Goal: Task Accomplishment & Management: Use online tool/utility

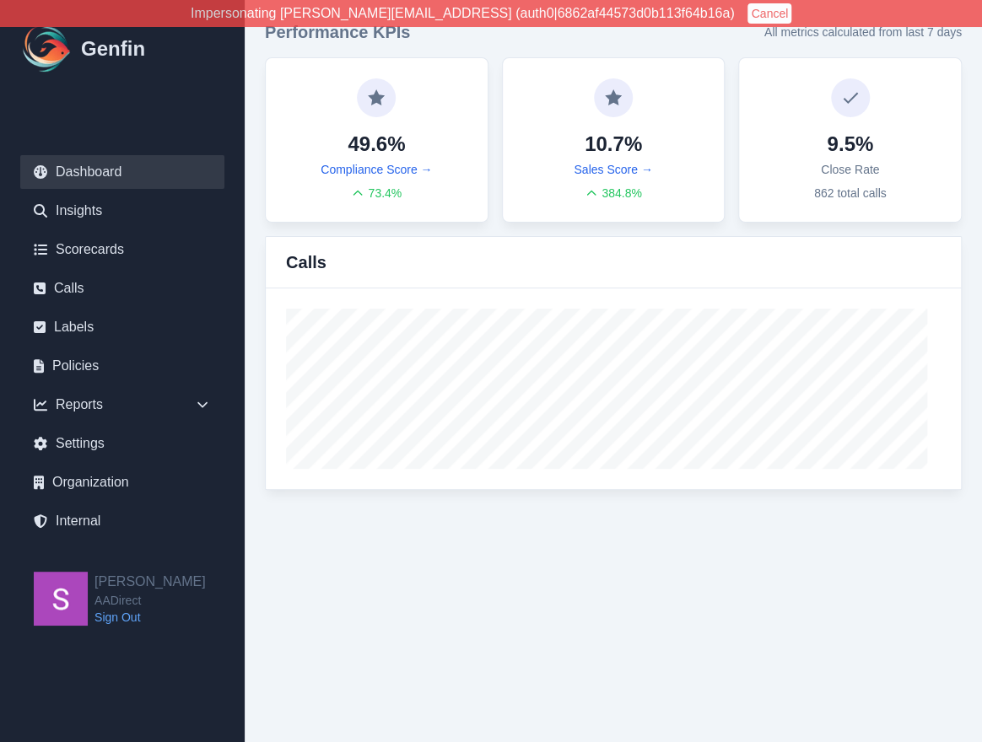
click at [747, 17] on button "Cancel" at bounding box center [769, 13] width 44 height 20
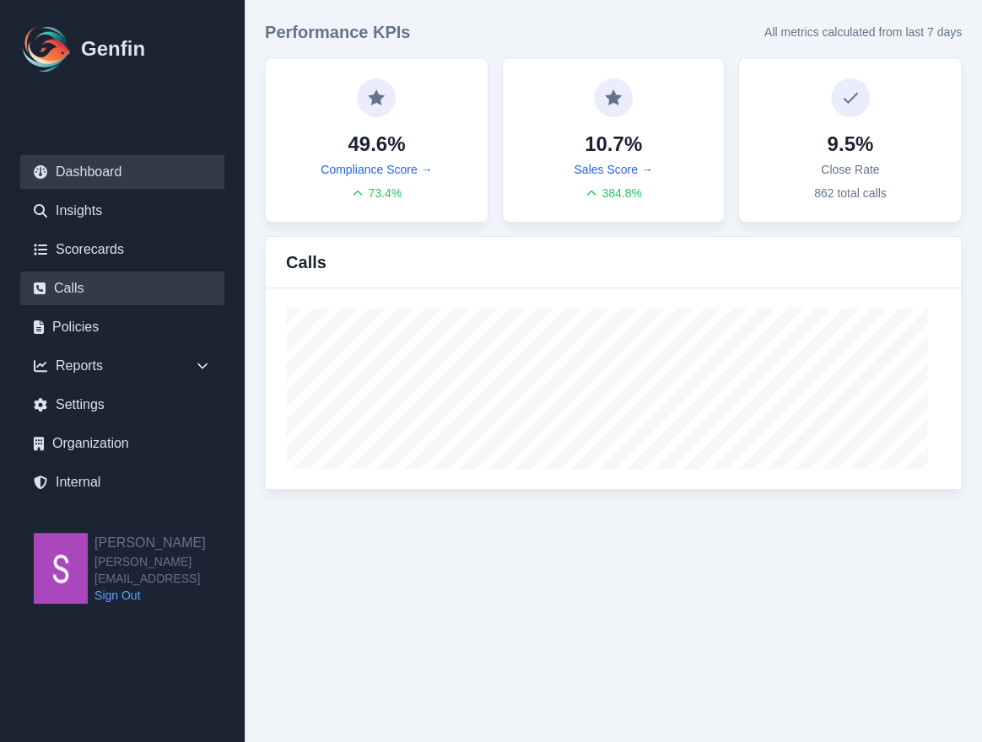
click at [121, 299] on link "Calls" at bounding box center [122, 289] width 204 height 34
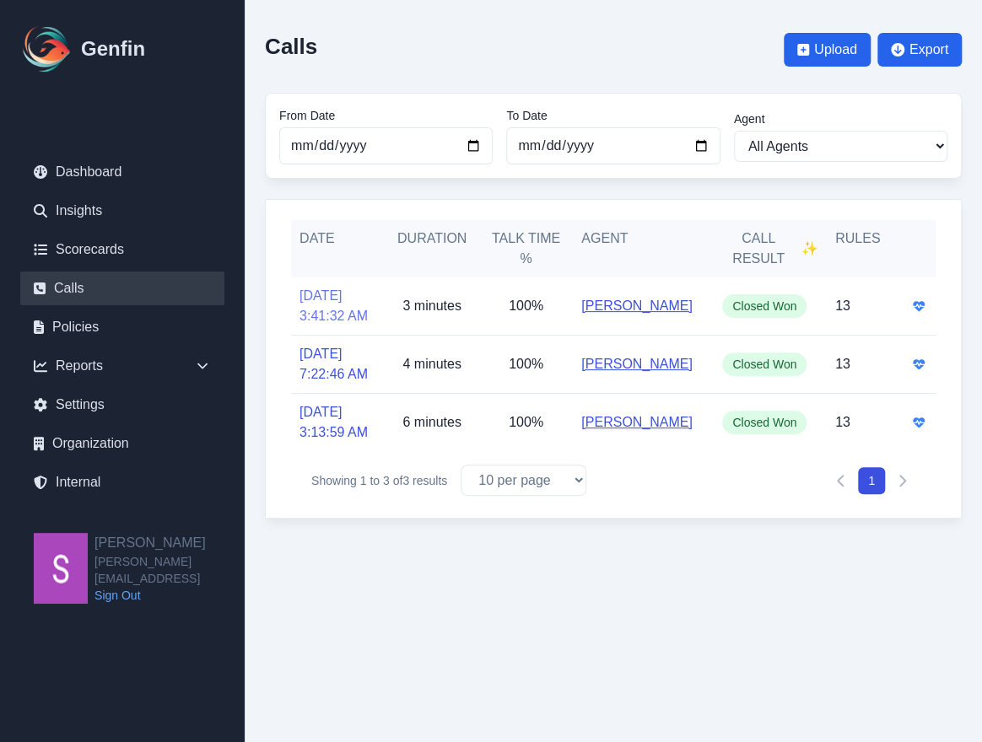
click at [318, 299] on link "8/5/2025, 3:41:32 AM" at bounding box center [337, 306] width 77 height 40
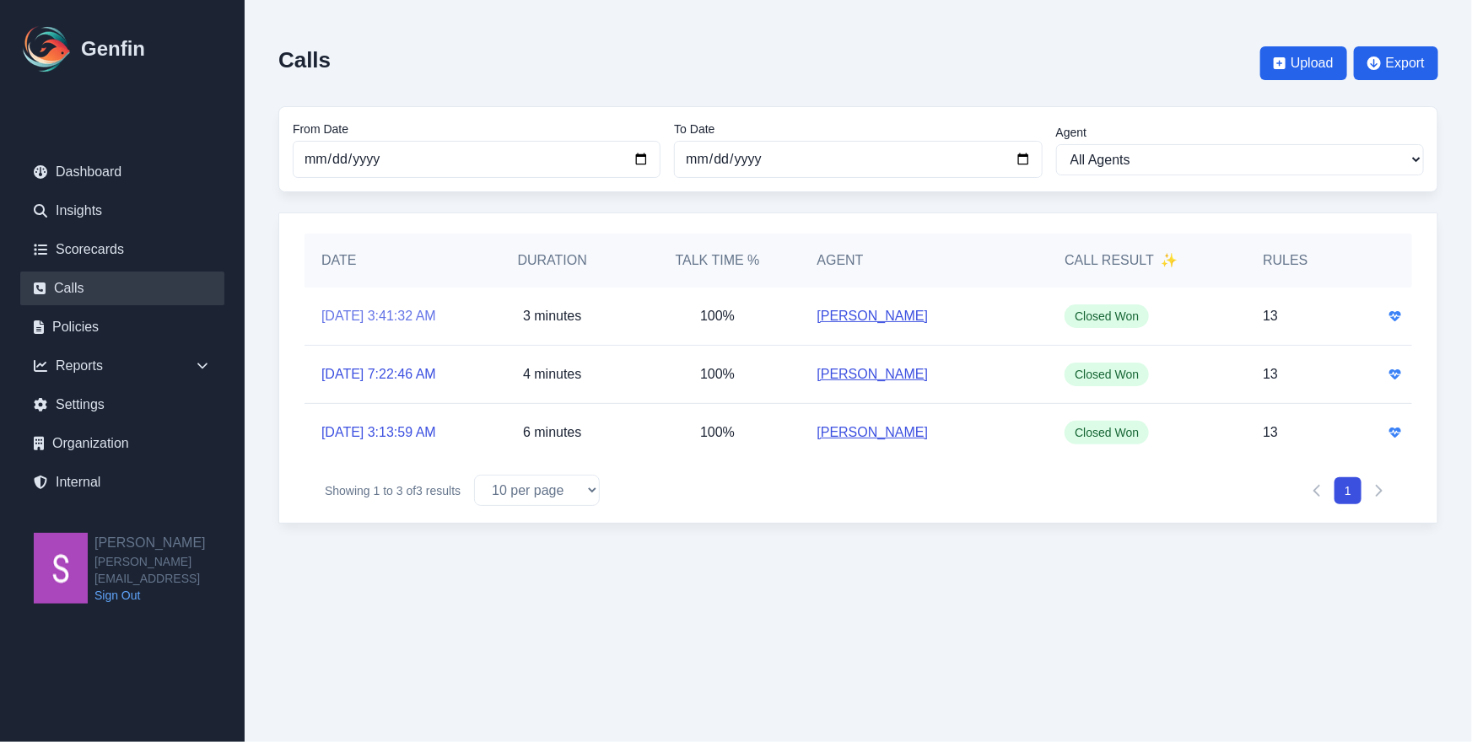
click at [345, 314] on link "8/5/2025, 3:41:32 AM" at bounding box center [378, 316] width 115 height 20
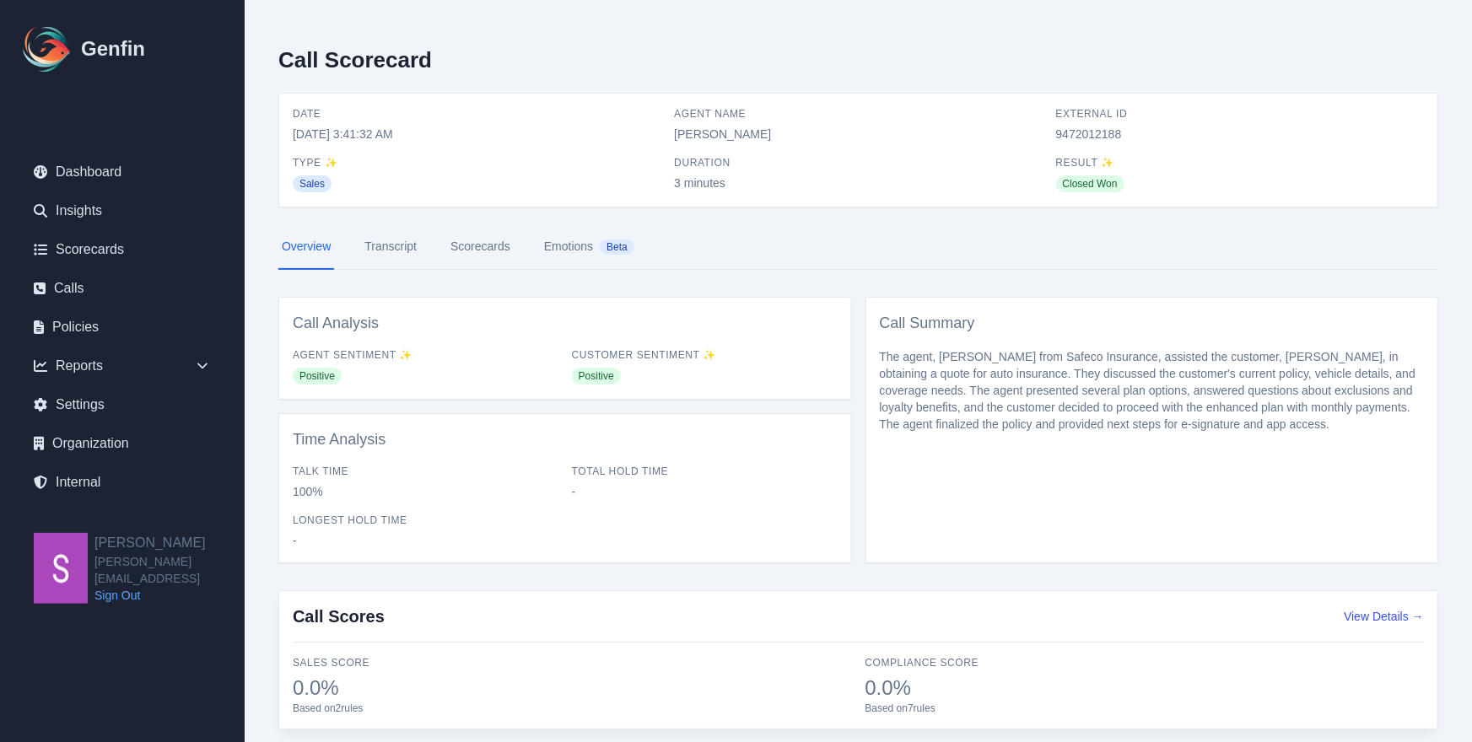
click at [383, 256] on link "Transcript" at bounding box center [390, 247] width 59 height 46
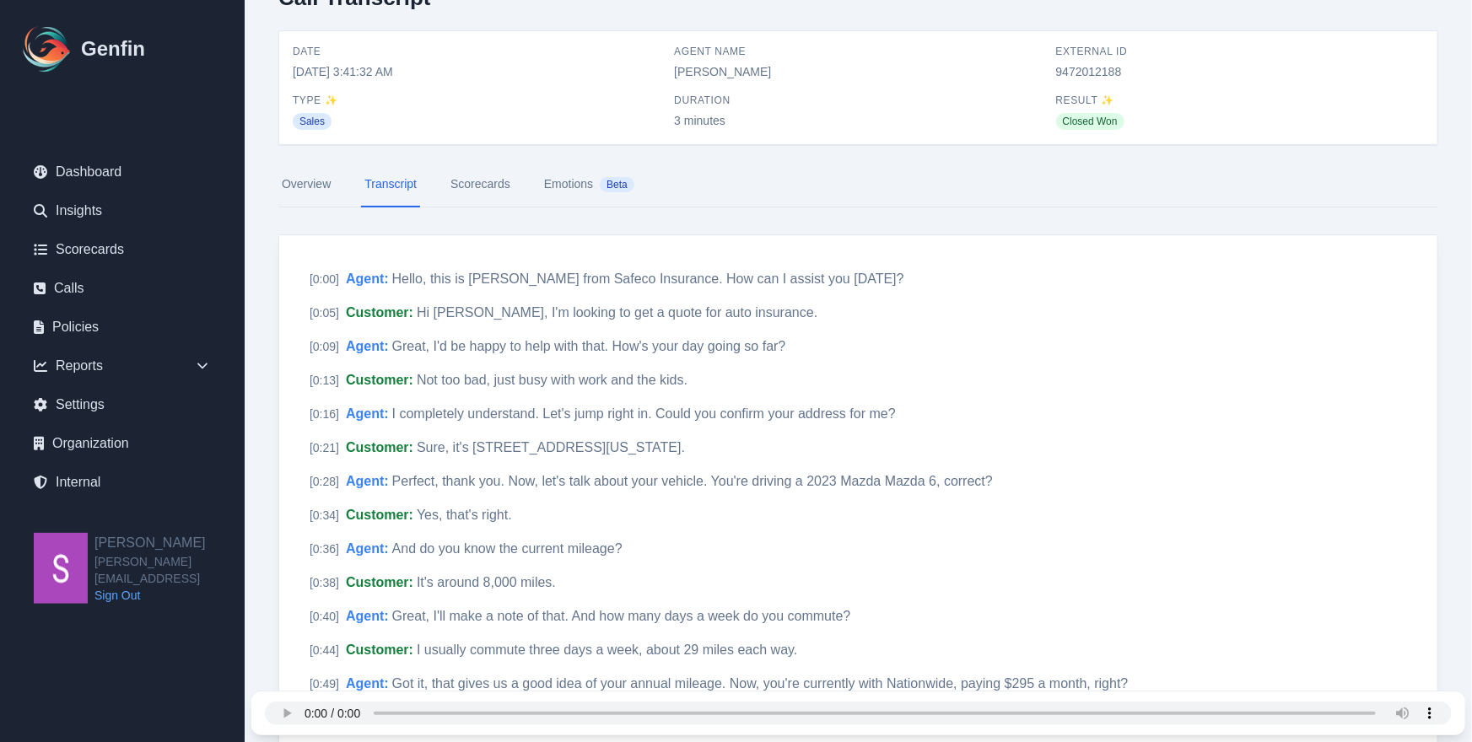
scroll to position [69, 0]
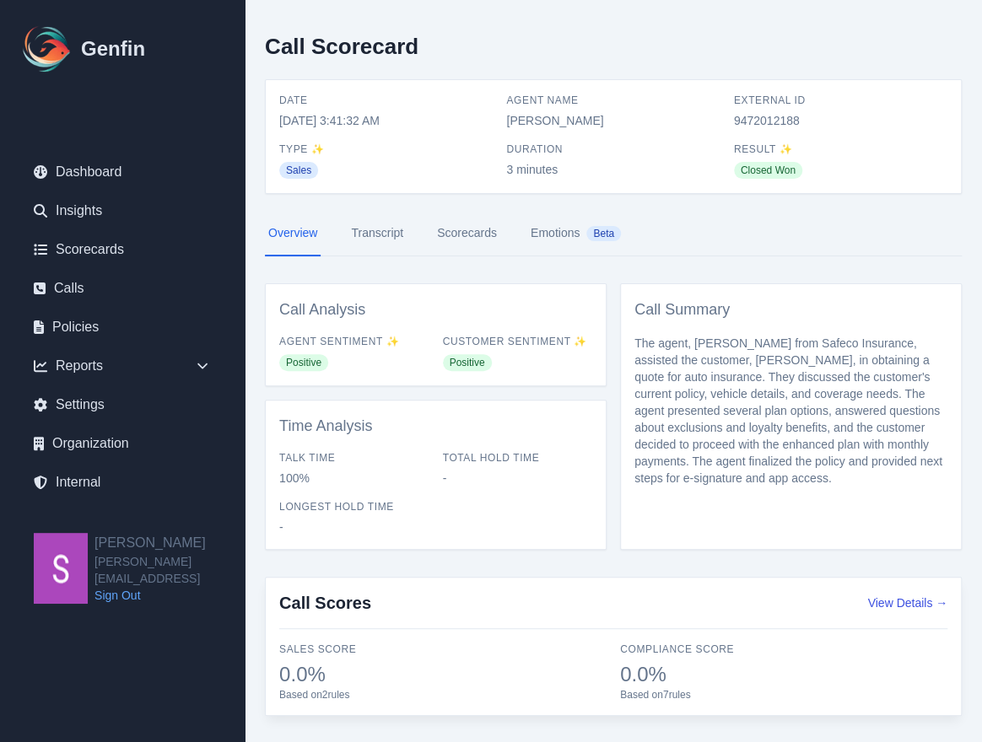
click at [359, 237] on link "Transcript" at bounding box center [376, 234] width 59 height 46
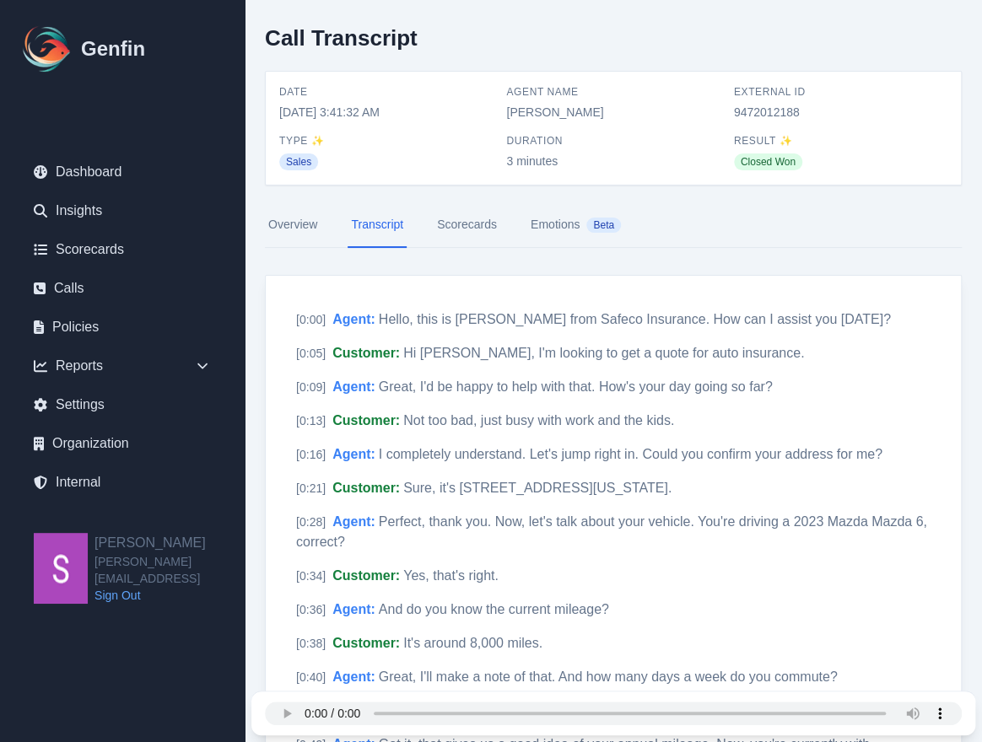
scroll to position [3, 0]
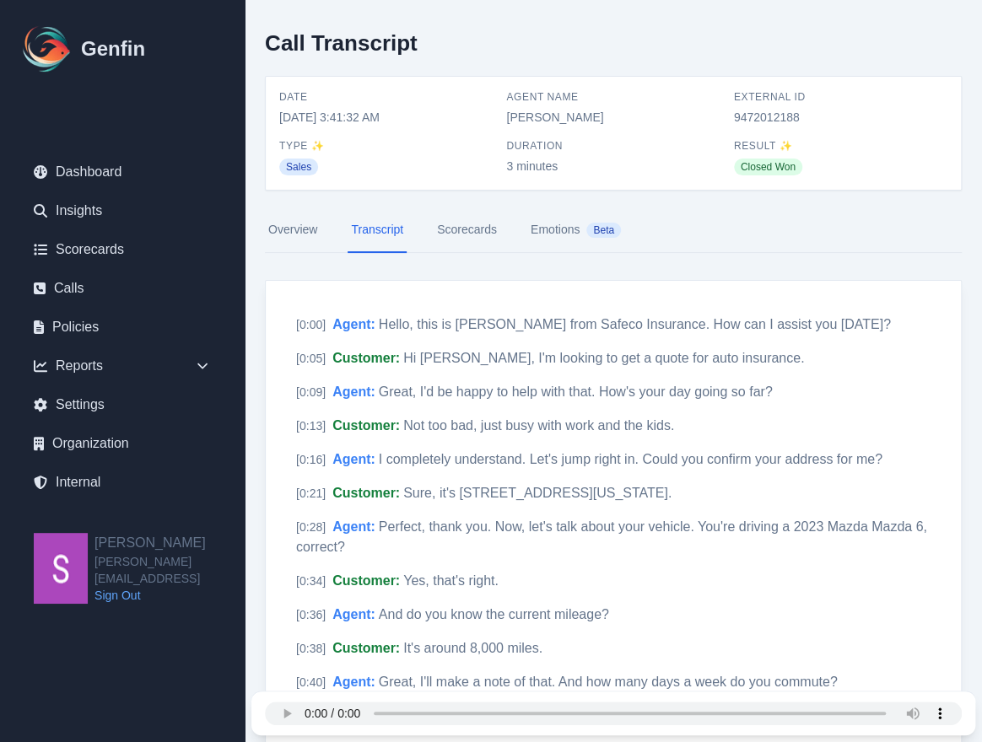
click at [482, 228] on link "Scorecards" at bounding box center [466, 230] width 67 height 46
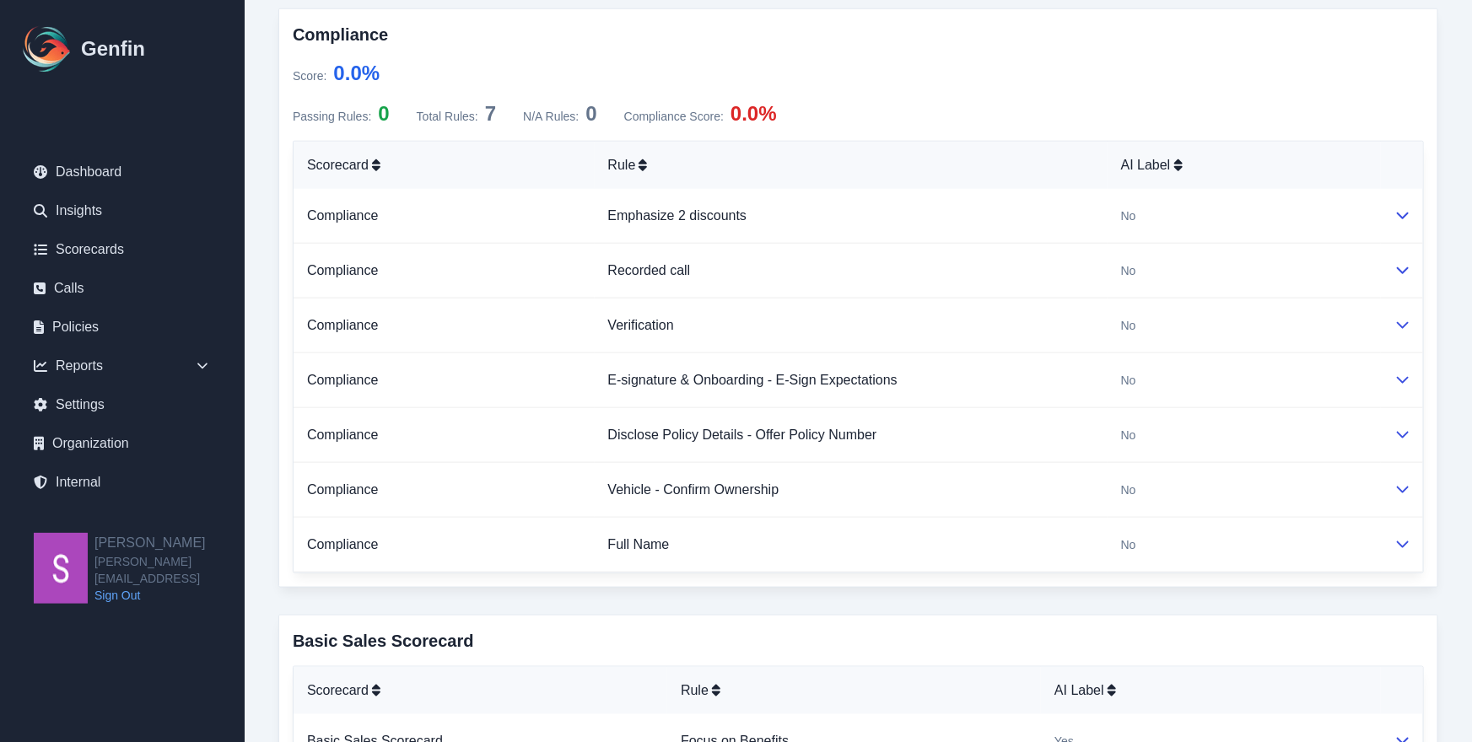
scroll to position [797, 0]
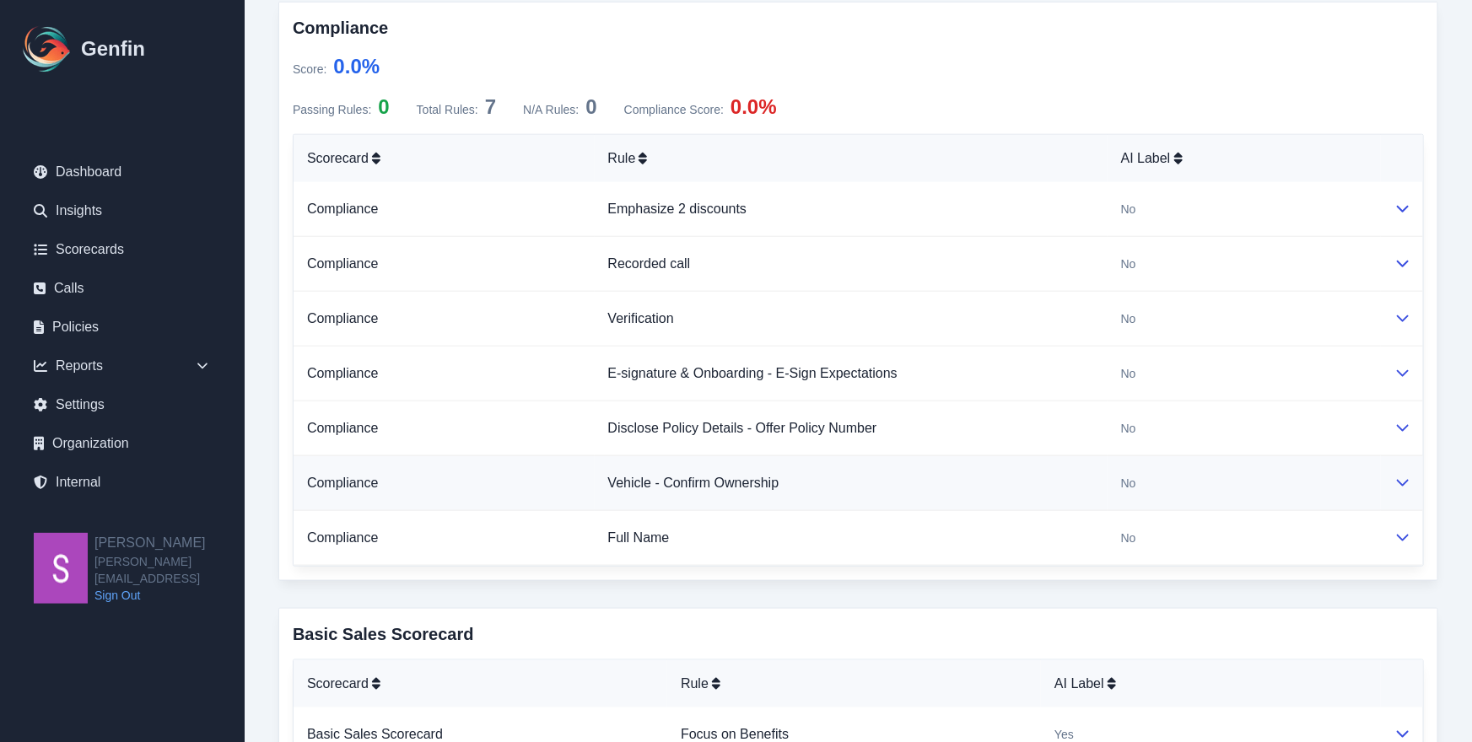
click at [981, 476] on icon at bounding box center [1402, 482] width 13 height 13
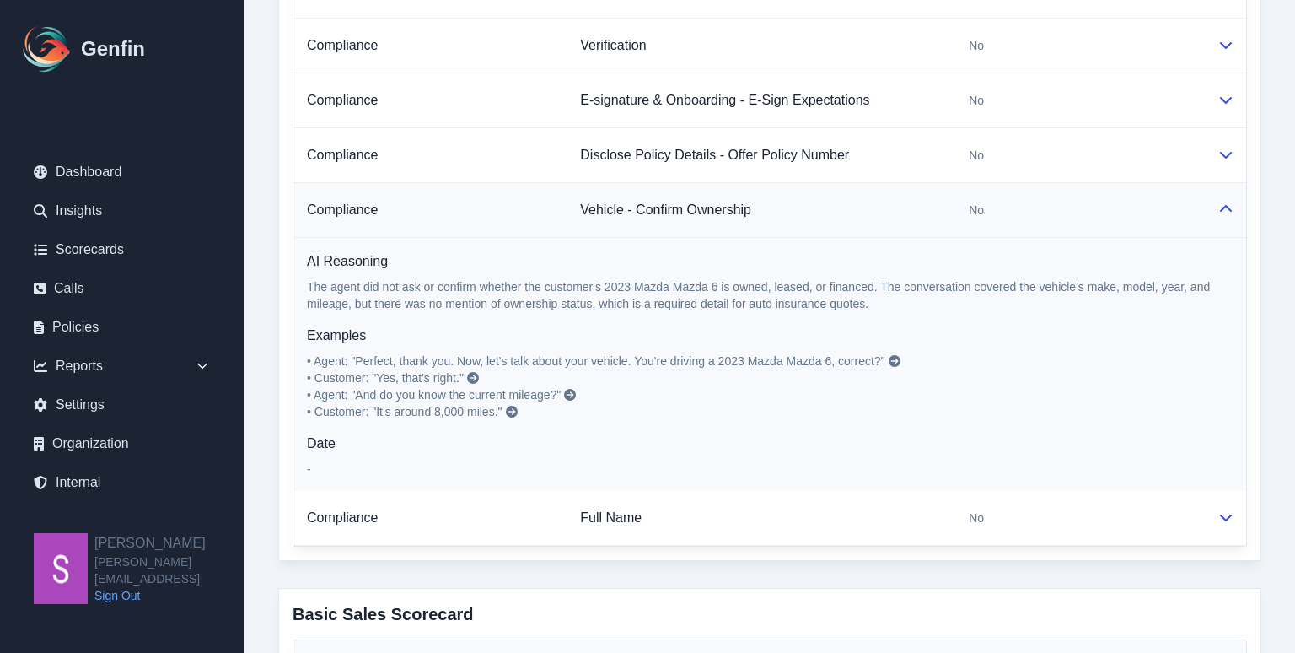
scroll to position [1073, 0]
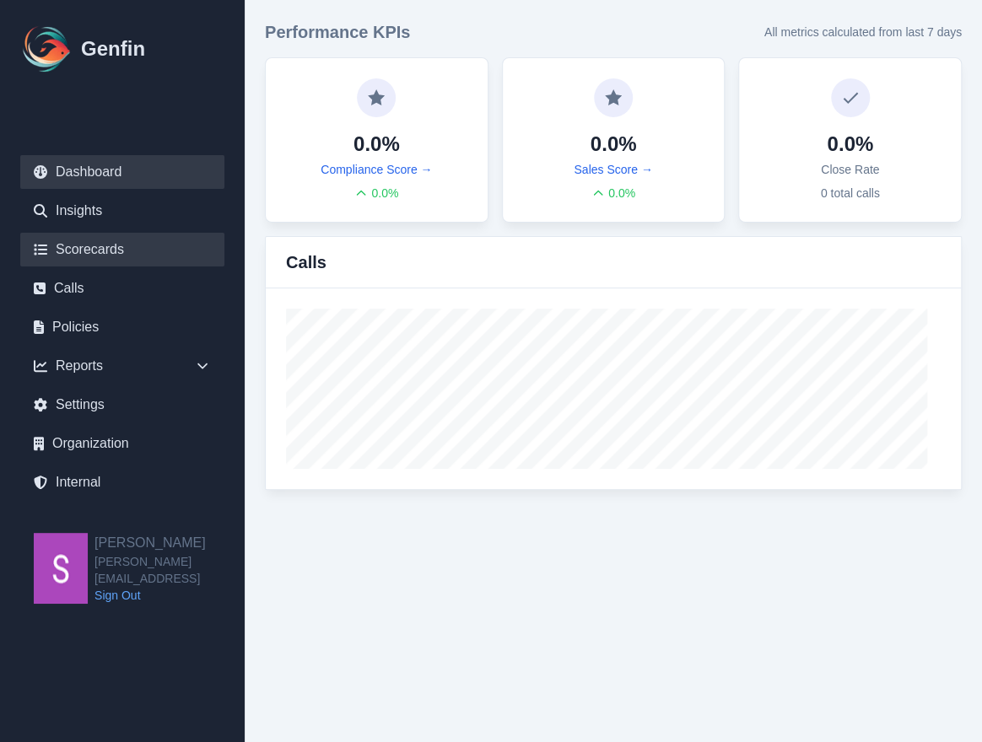
click at [116, 239] on link "Scorecards" at bounding box center [122, 250] width 204 height 34
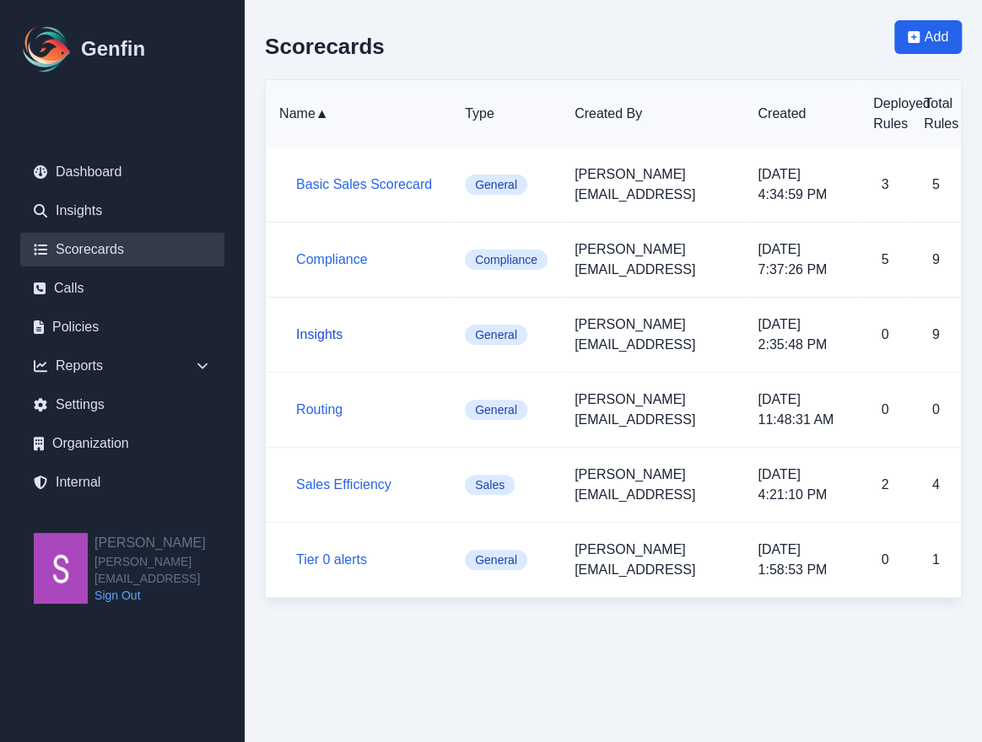
click at [322, 339] on link "Insights" at bounding box center [319, 334] width 46 height 14
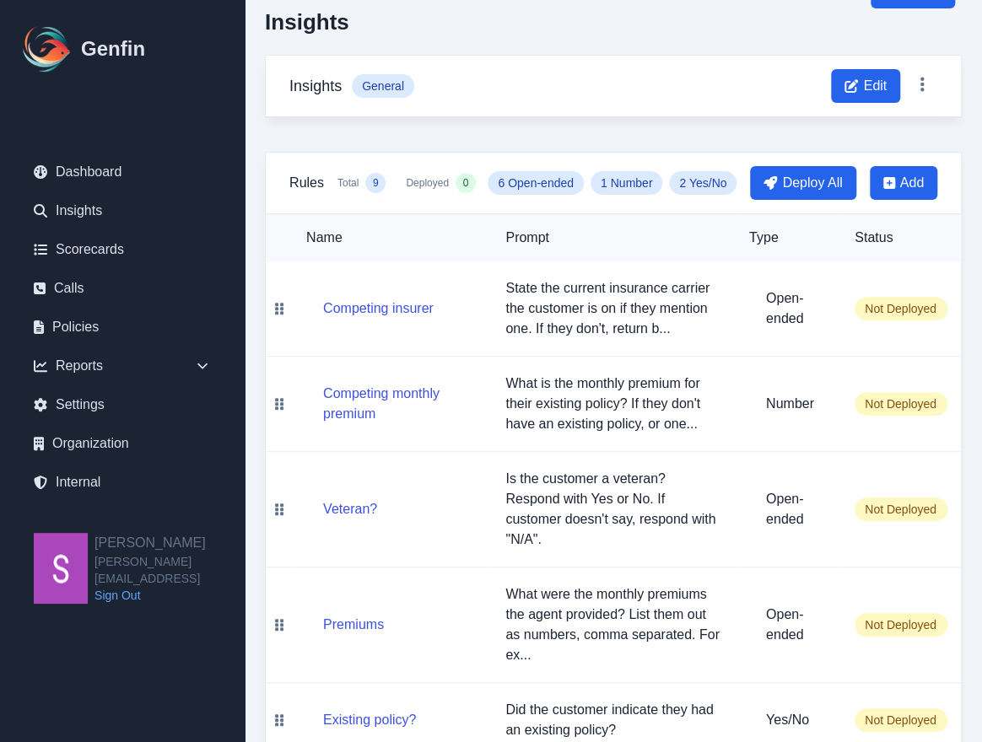
scroll to position [47, 0]
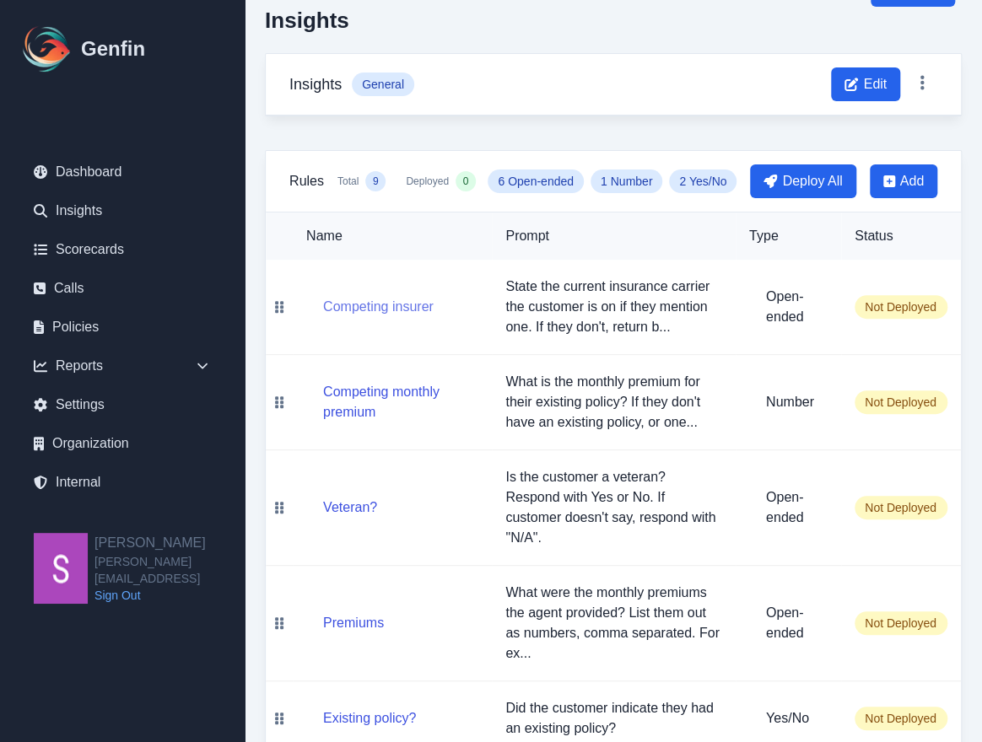
click at [400, 306] on button "Competing insurer" at bounding box center [378, 307] width 110 height 20
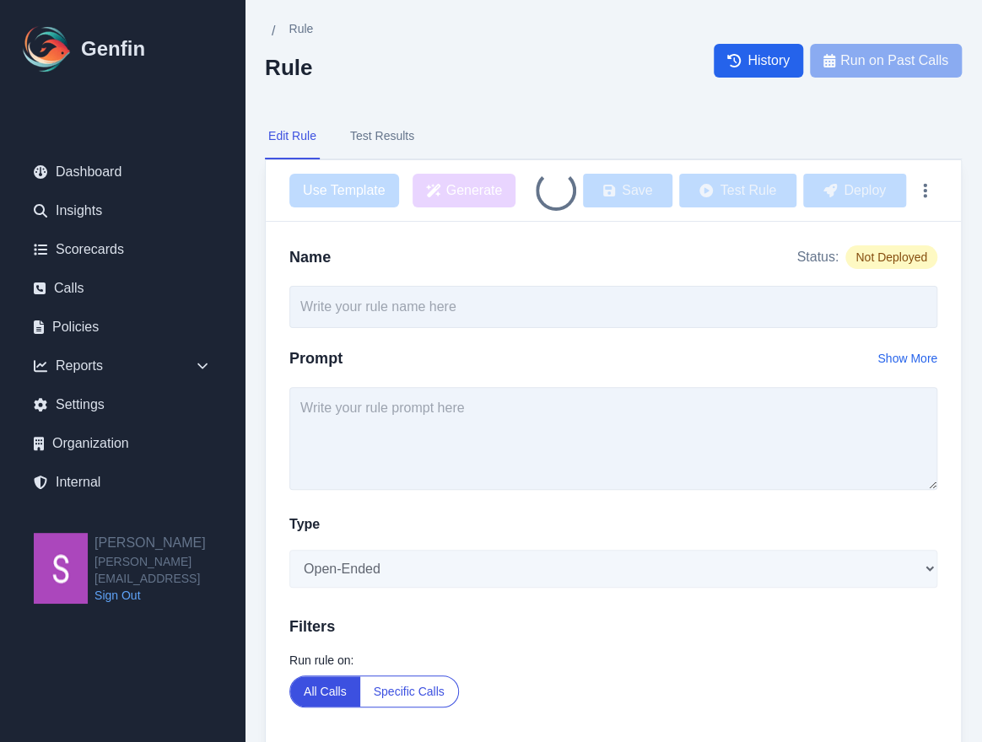
type input "Competing insurer"
type textarea "State the current insurance carrier the customer is on if they mention one. If …"
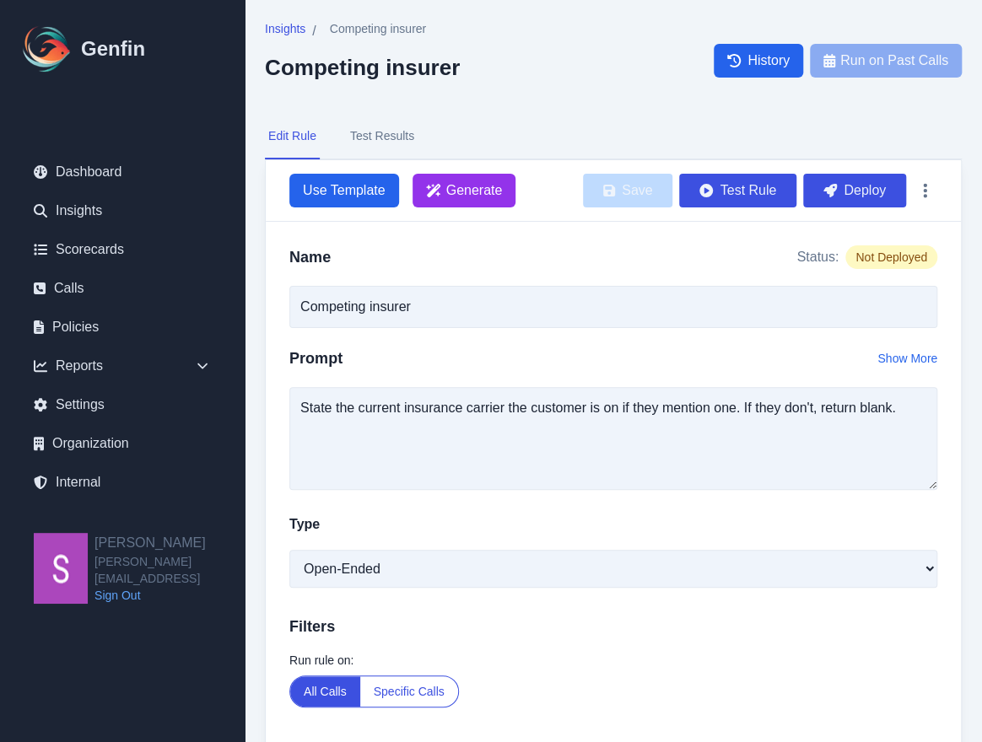
click at [390, 131] on button "Test Results" at bounding box center [382, 137] width 71 height 46
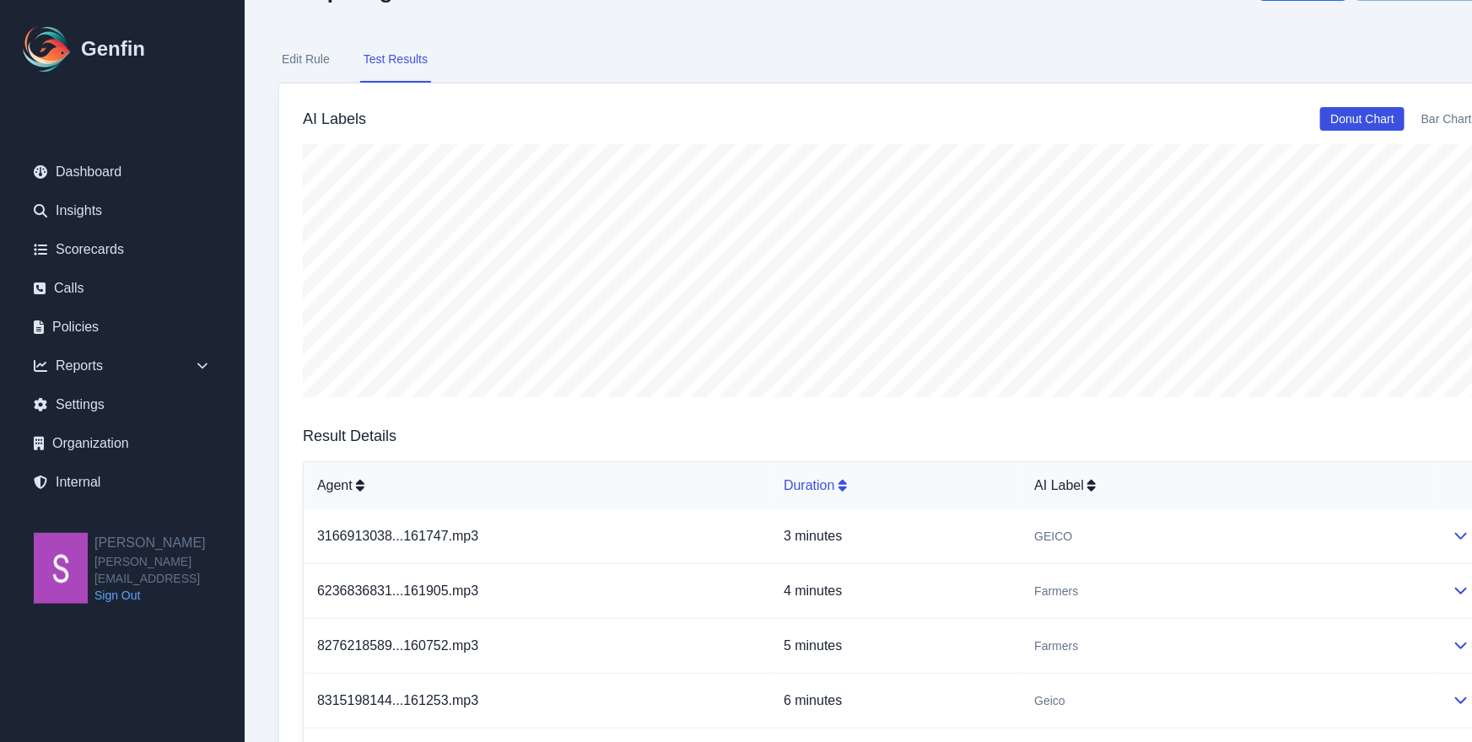
scroll to position [90, 27]
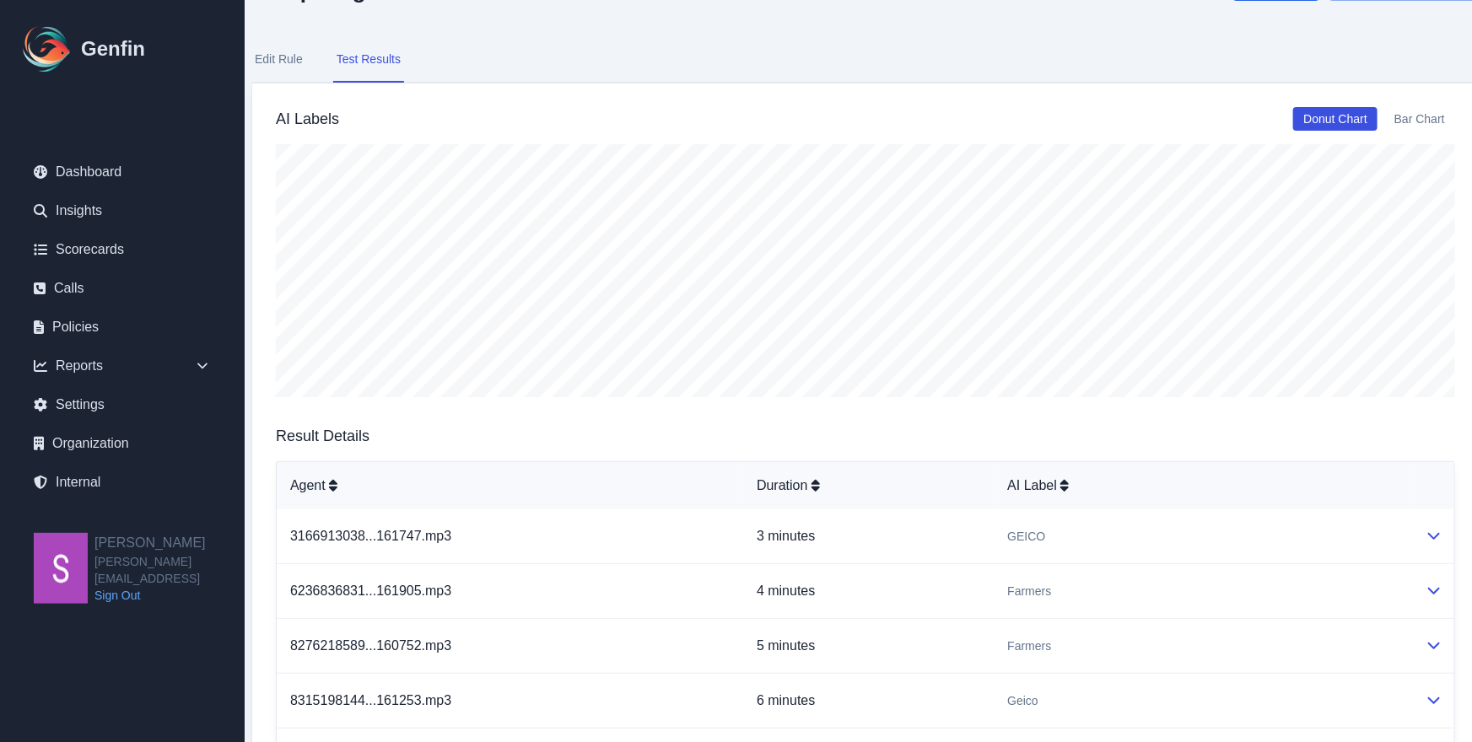
click at [258, 62] on button "Edit Rule" at bounding box center [278, 60] width 55 height 46
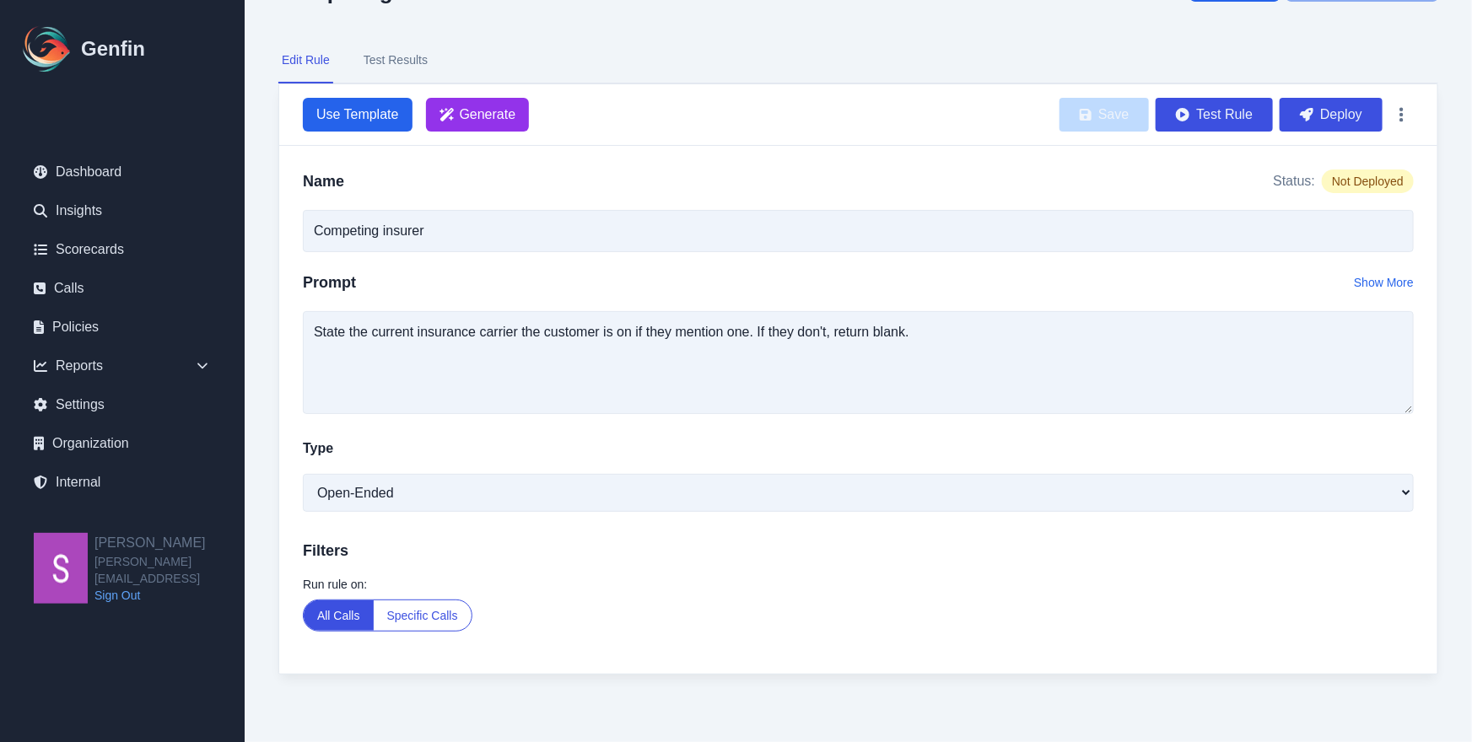
scroll to position [89, 0]
drag, startPoint x: 315, startPoint y: 331, endPoint x: 988, endPoint y: 381, distance: 674.8
click at [981, 381] on textarea "State the current insurance carrier the customer is on if they mention one. If …" at bounding box center [858, 363] width 1111 height 103
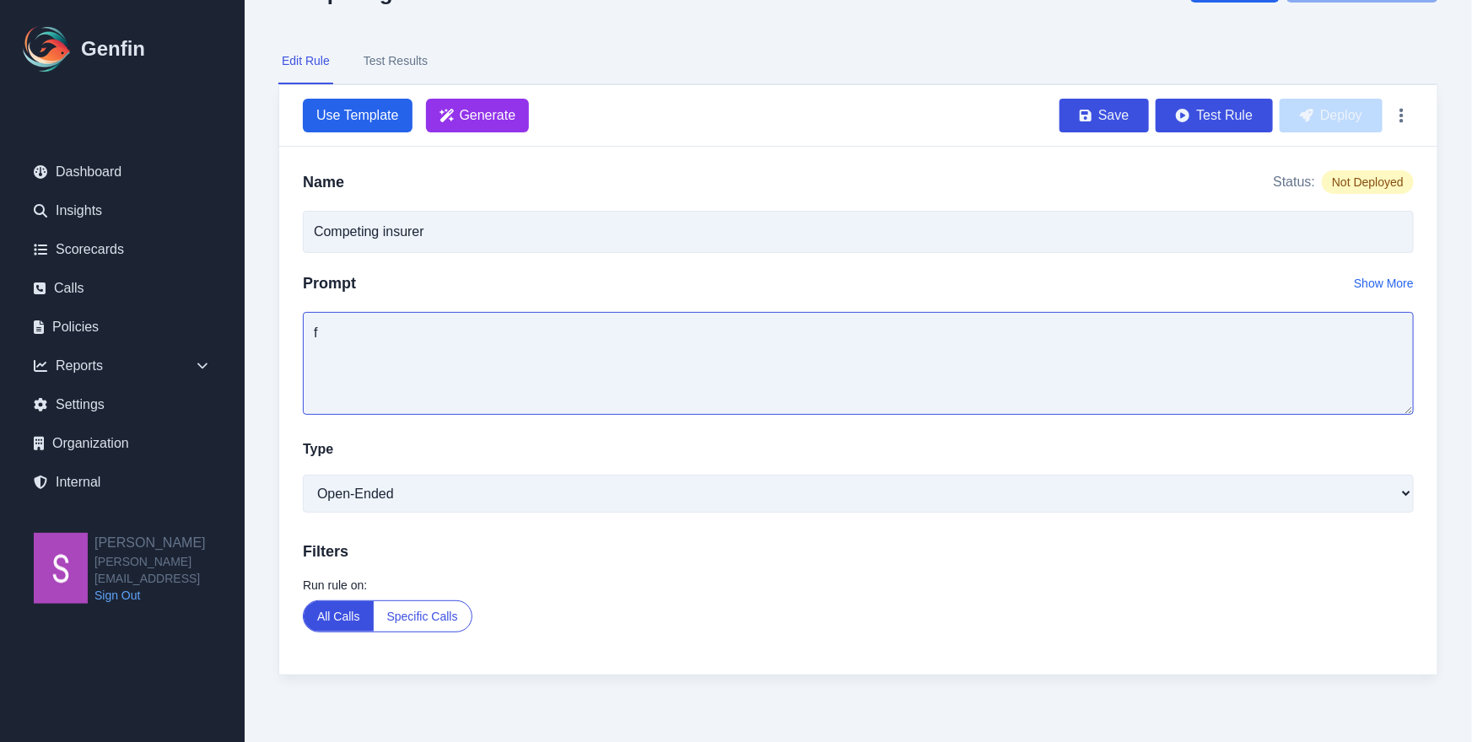
type textarea "State the current insurance carrier the customer is on if they mention one. If …"
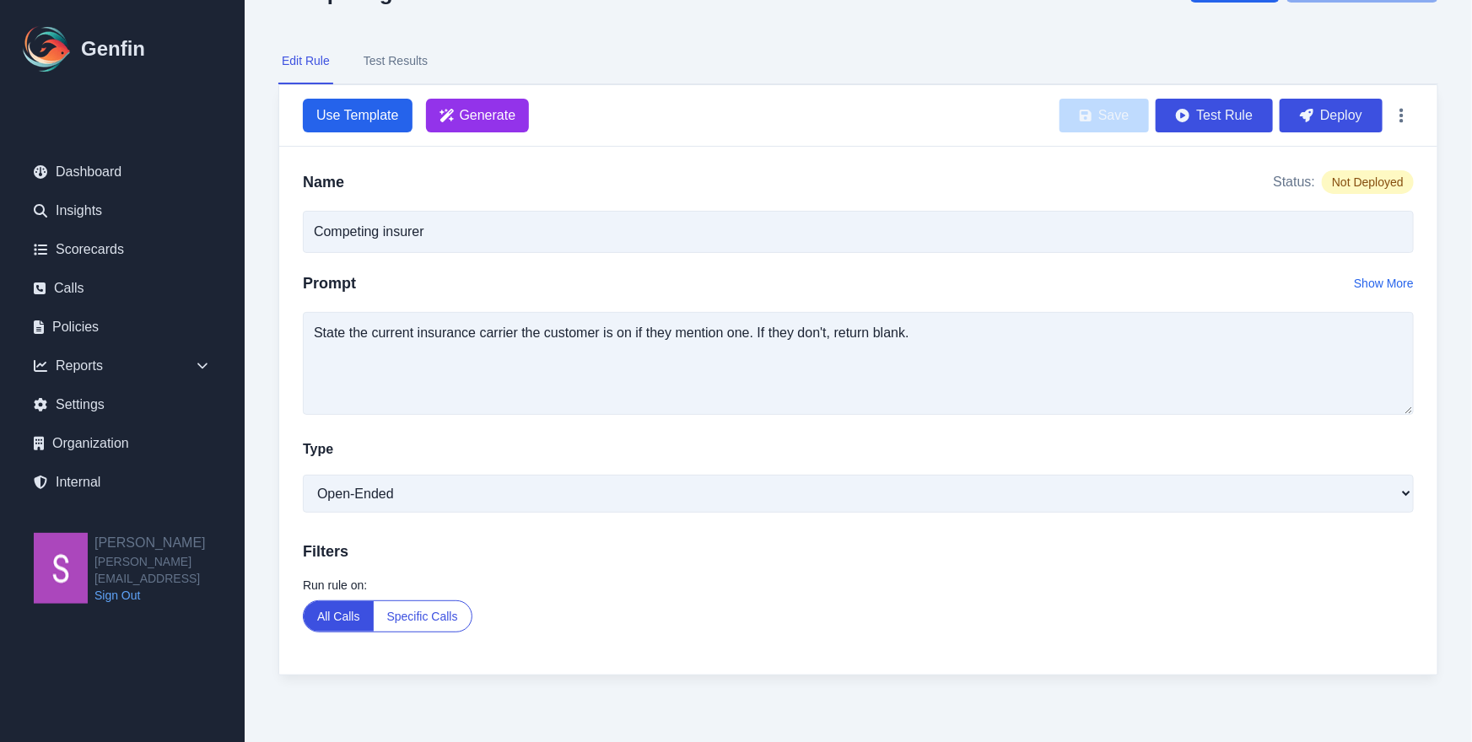
click at [981, 268] on div "Name Status: Not Deployed Competing insurer Prompt Show More State the current …" at bounding box center [858, 411] width 1158 height 528
click at [415, 58] on button "Test Results" at bounding box center [395, 62] width 71 height 46
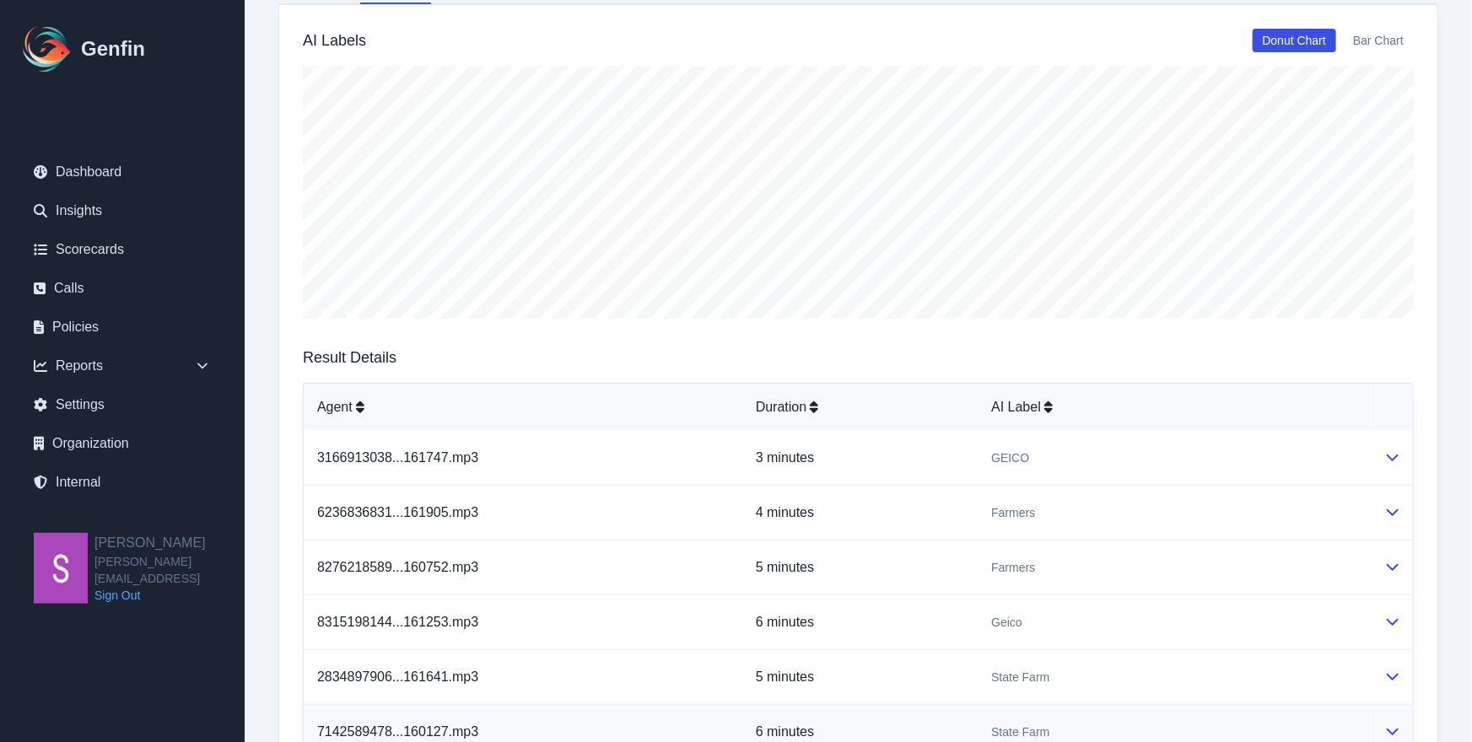
scroll to position [136, 0]
